Goal: Information Seeking & Learning: Learn about a topic

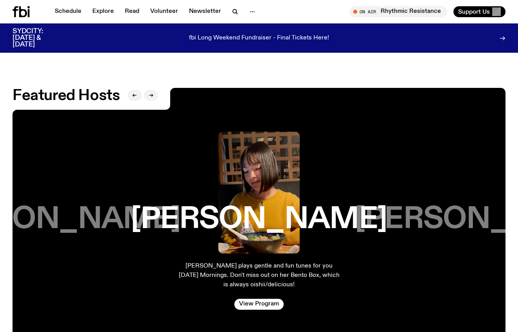
scroll to position [1188, 0]
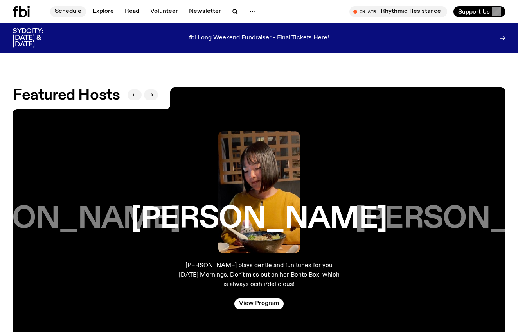
click at [70, 13] on link "Schedule" at bounding box center [68, 11] width 36 height 11
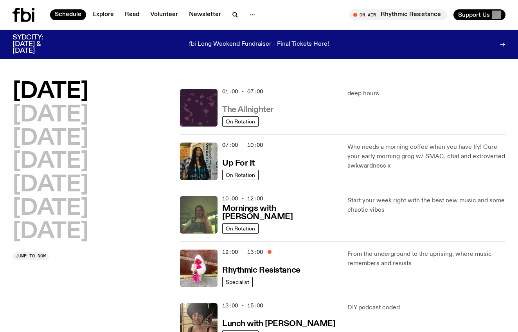
click at [250, 108] on h3 "The Allnighter" at bounding box center [247, 110] width 51 height 8
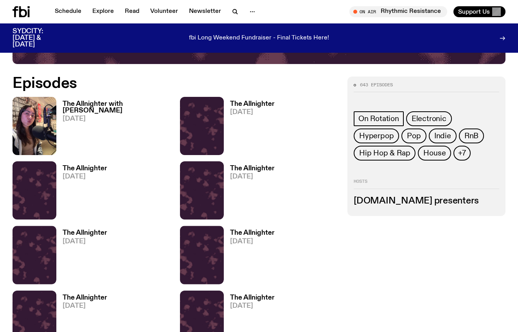
scroll to position [316, 0]
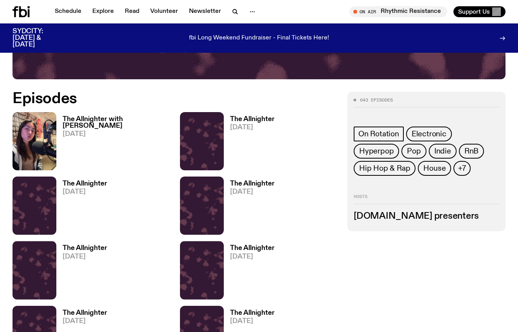
click at [102, 118] on h3 "The Allnighter with [PERSON_NAME]" at bounding box center [117, 122] width 108 height 13
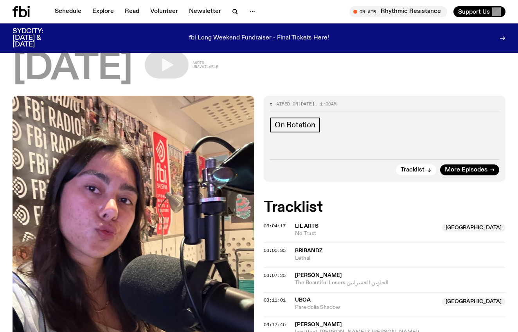
scroll to position [97, 0]
click at [430, 165] on button "Tracklist" at bounding box center [416, 170] width 40 height 11
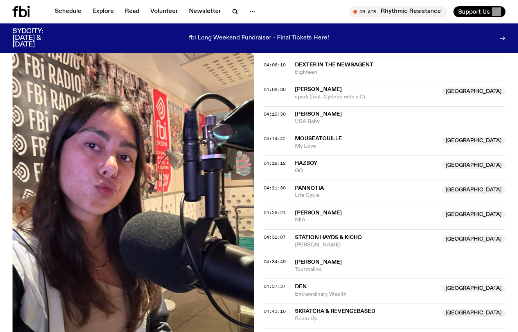
scroll to position [604, 0]
click at [505, 37] on div "SYDCITY: [DATE] & [DATE] fbi Long Weekend Fundraiser - Final Tickets Here!" at bounding box center [259, 37] width 518 height 29
click at [65, 10] on link "Schedule" at bounding box center [68, 11] width 36 height 11
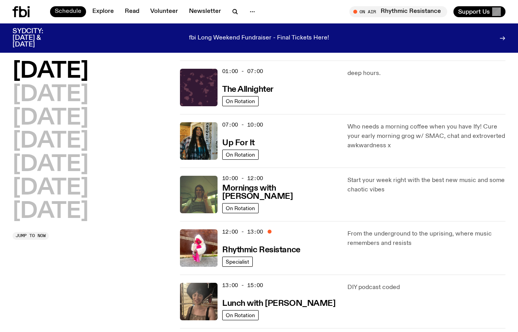
scroll to position [1, 0]
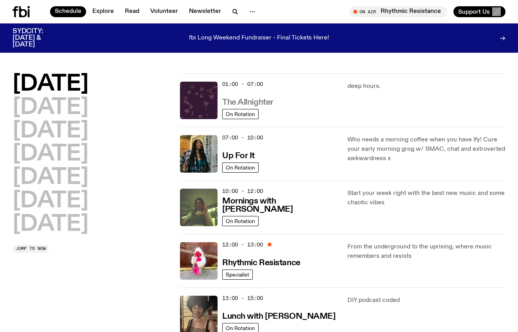
click at [268, 100] on h3 "The Allnighter" at bounding box center [247, 103] width 51 height 8
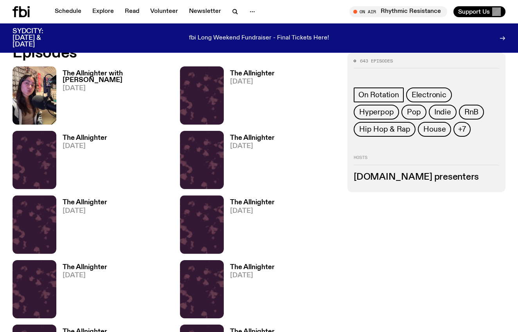
scroll to position [360, 0]
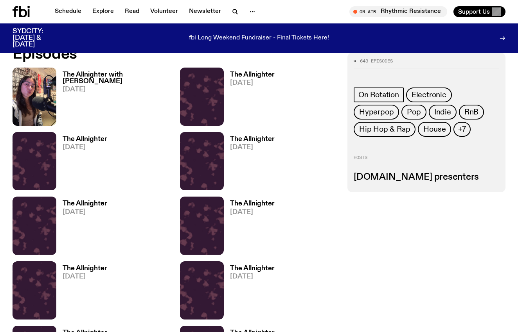
click at [252, 72] on h3 "The Allnighter" at bounding box center [252, 75] width 45 height 7
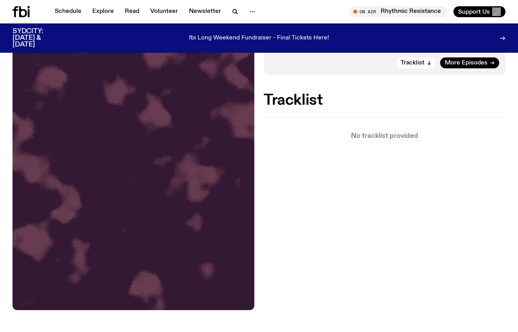
scroll to position [169, 0]
click at [430, 61] on icon "button" at bounding box center [429, 62] width 5 height 5
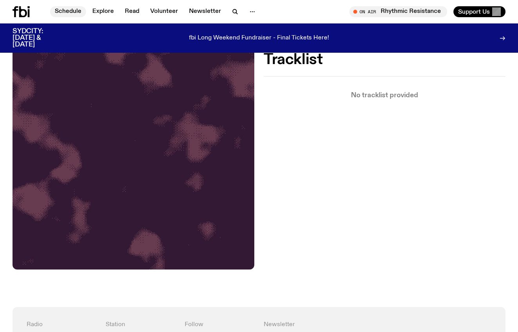
click at [73, 9] on link "Schedule" at bounding box center [68, 11] width 36 height 11
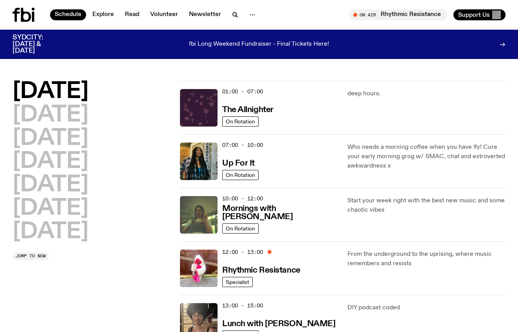
click at [358, 96] on p "deep hours." at bounding box center [426, 93] width 158 height 9
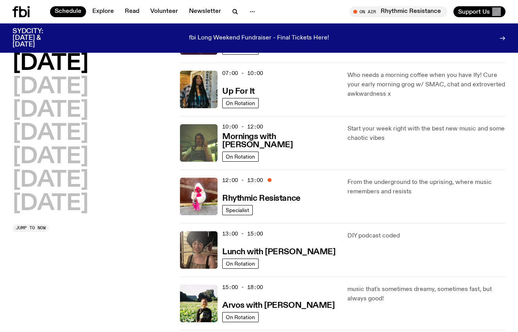
scroll to position [67, 0]
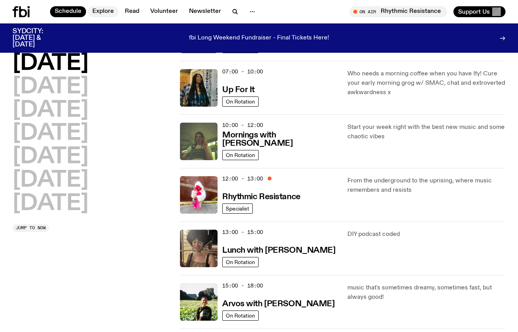
click at [106, 11] on link "Explore" at bounding box center [103, 11] width 31 height 11
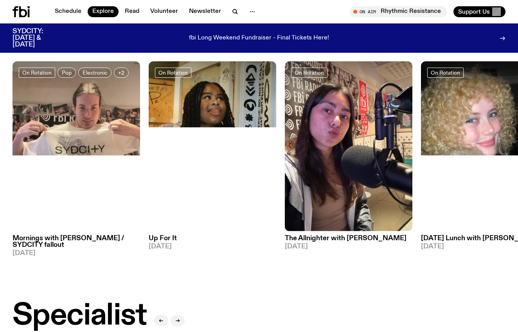
scroll to position [325, 0]
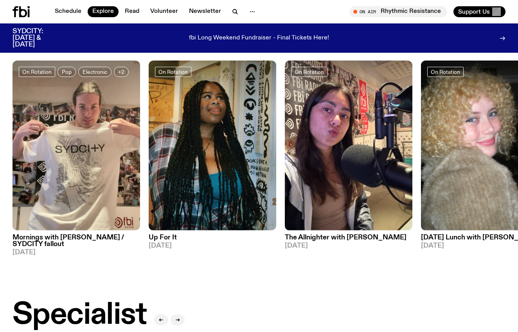
click at [345, 120] on img at bounding box center [349, 146] width 128 height 170
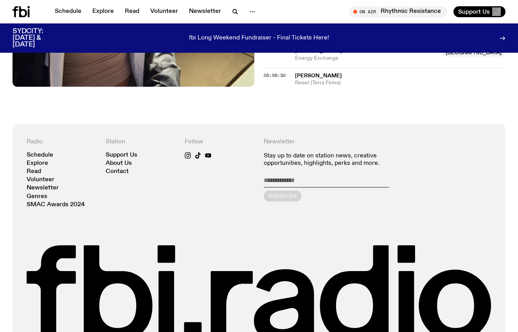
scroll to position [1234, 0]
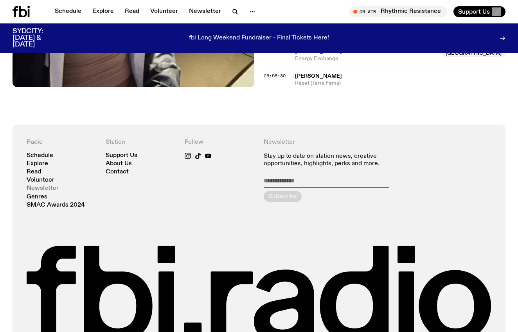
click at [52, 186] on link "Newsletter" at bounding box center [43, 189] width 32 height 6
